Goal: Transaction & Acquisition: Obtain resource

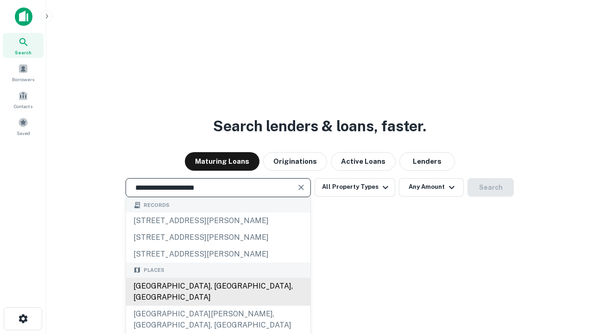
click at [218, 305] on div "Santa Monica, CA, USA" at bounding box center [218, 292] width 184 height 28
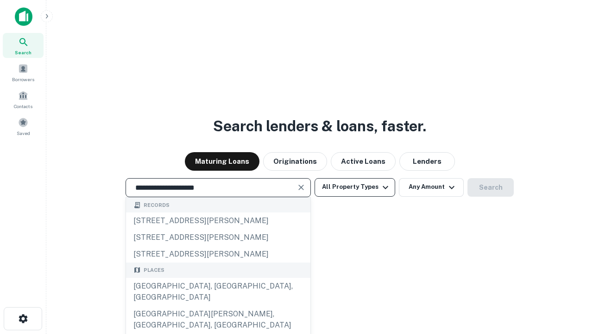
click at [355, 187] on button "All Property Types" at bounding box center [355, 187] width 81 height 19
type input "**********"
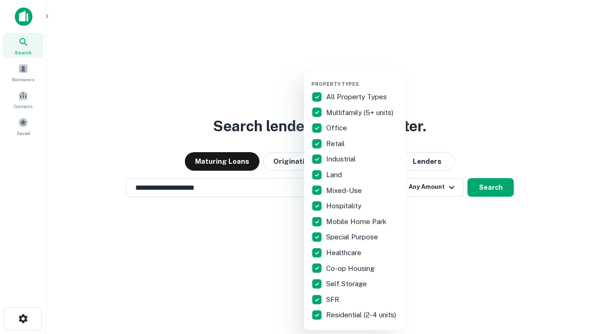
click at [362, 78] on button "button" at bounding box center [362, 78] width 102 height 0
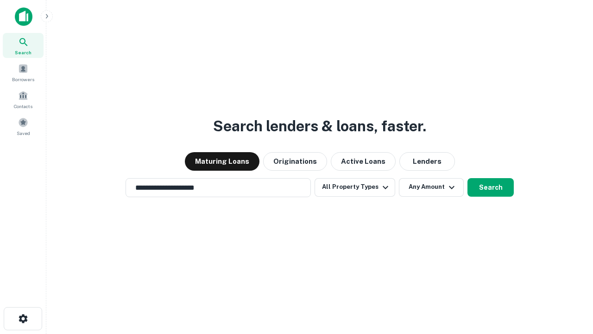
scroll to position [6, 112]
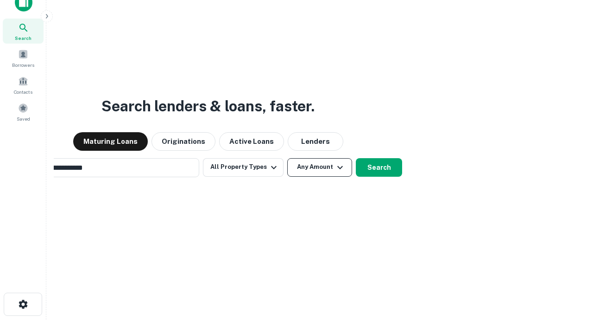
click at [287, 158] on button "Any Amount" at bounding box center [319, 167] width 65 height 19
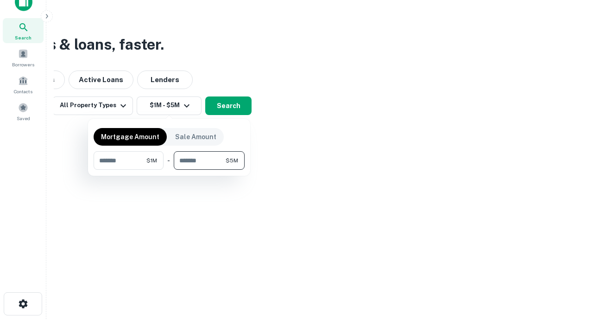
type input "*******"
click at [169, 170] on button "button" at bounding box center [169, 170] width 151 height 0
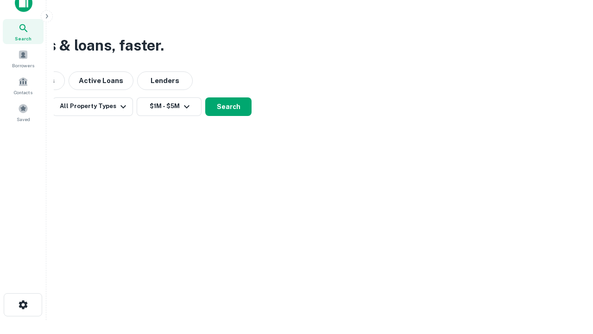
scroll to position [6, 171]
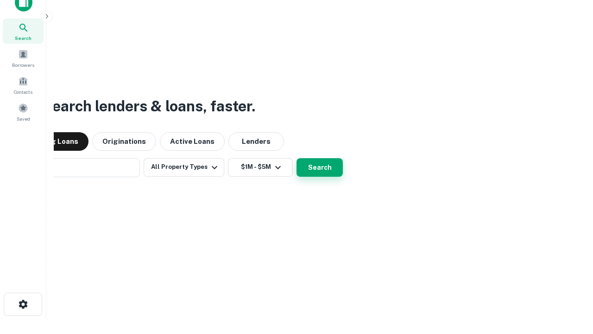
click at [297, 158] on button "Search" at bounding box center [320, 167] width 46 height 19
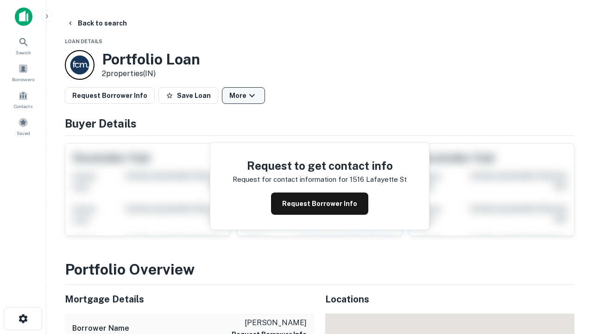
click at [243, 95] on button "More" at bounding box center [243, 95] width 43 height 17
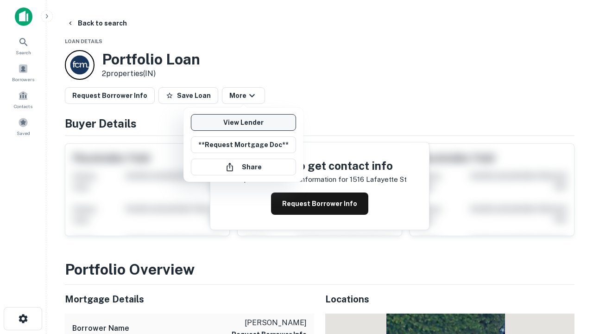
click at [243, 122] on link "View Lender" at bounding box center [243, 122] width 105 height 17
